Goal: Check status: Check status

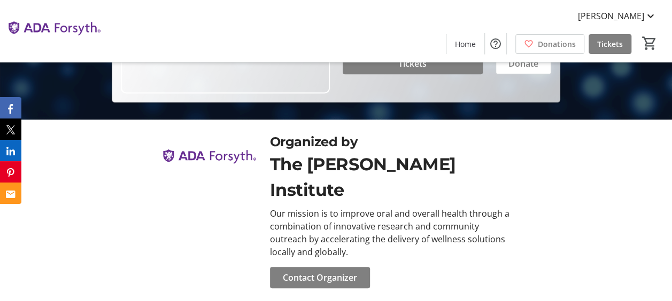
scroll to position [201, 0]
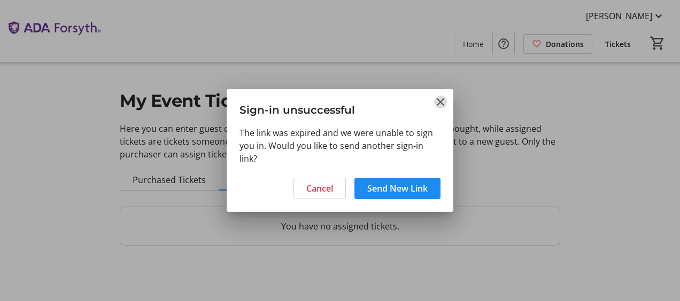
click at [440, 99] on mat-icon "Close" at bounding box center [440, 102] width 13 height 13
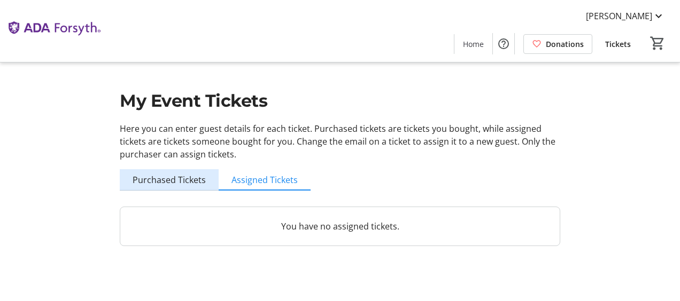
click at [182, 179] on span "Purchased Tickets" at bounding box center [169, 180] width 73 height 9
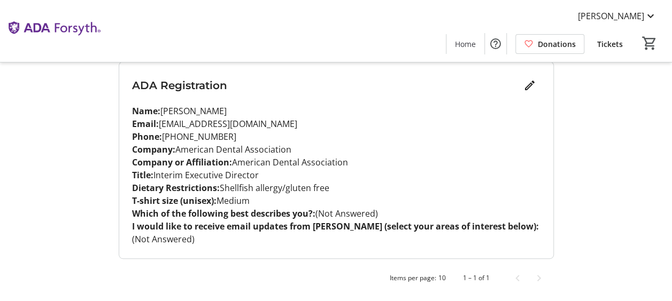
scroll to position [145, 0]
